Goal: Ask a question

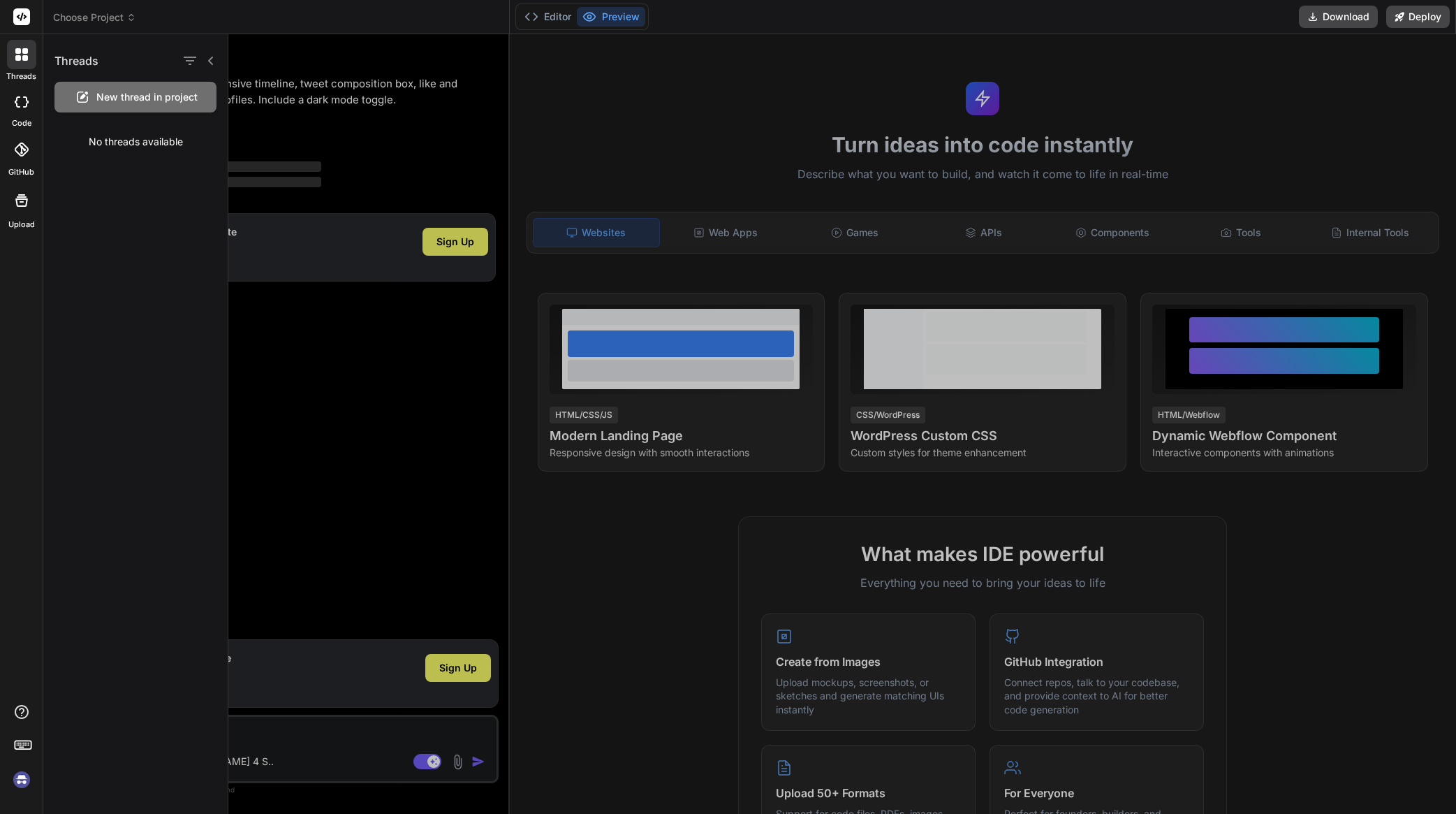
click at [20, 110] on div at bounding box center [21, 101] width 30 height 28
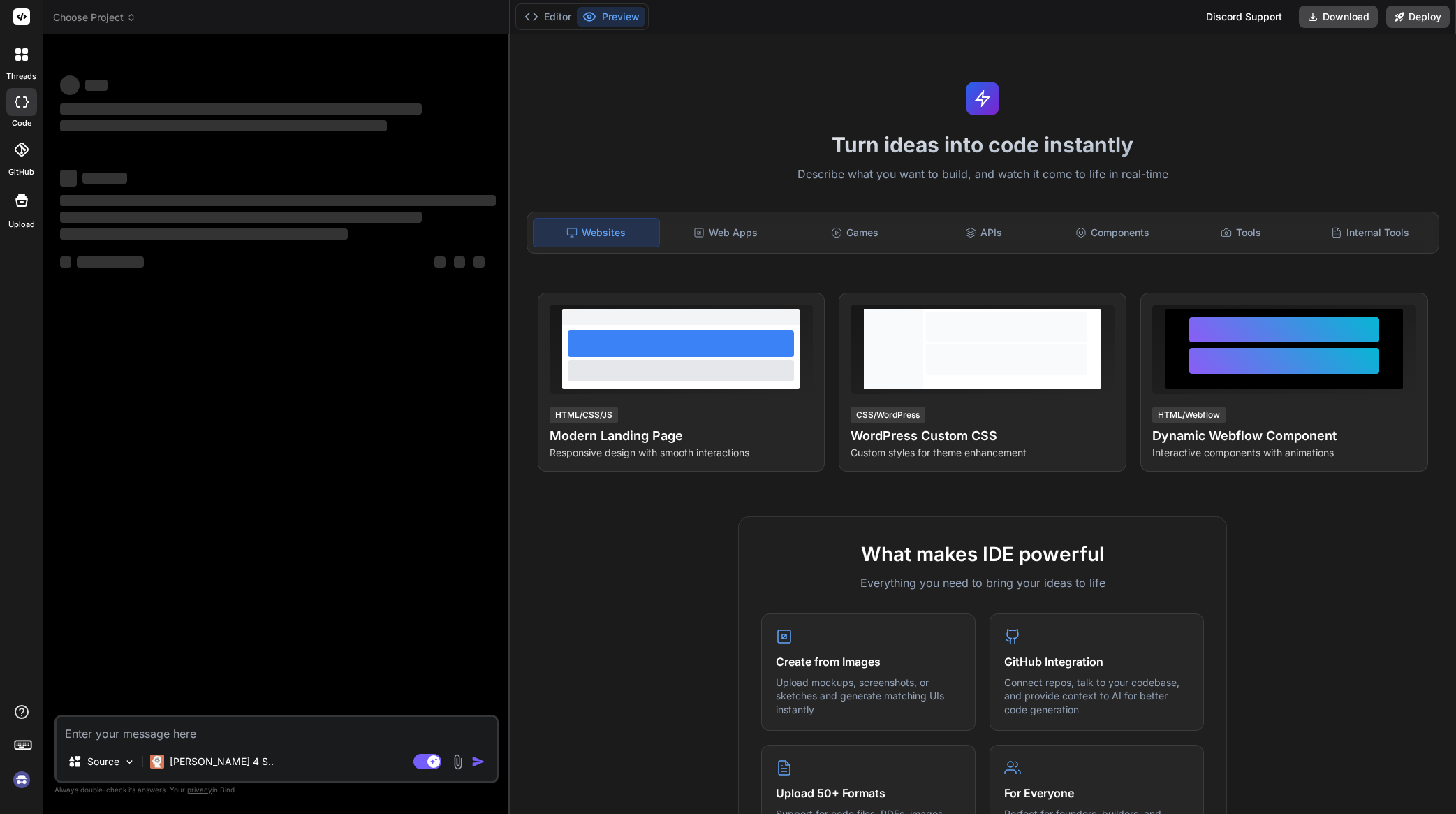
type textarea "x"
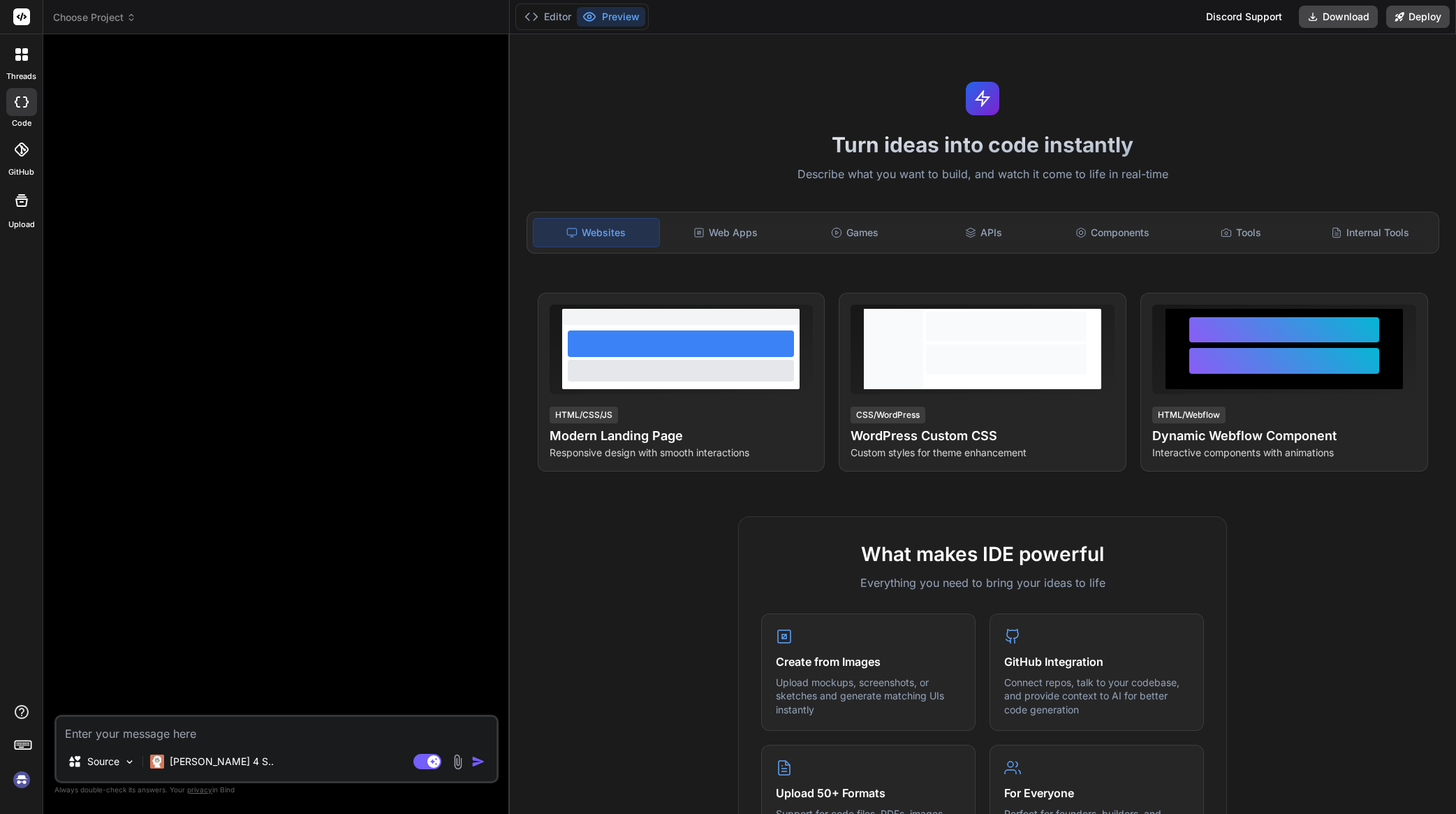
click at [141, 19] on div "Choose Project" at bounding box center [276, 17] width 447 height 14
click at [123, 18] on span "Choose Project" at bounding box center [94, 17] width 83 height 14
